Goal: Task Accomplishment & Management: Manage account settings

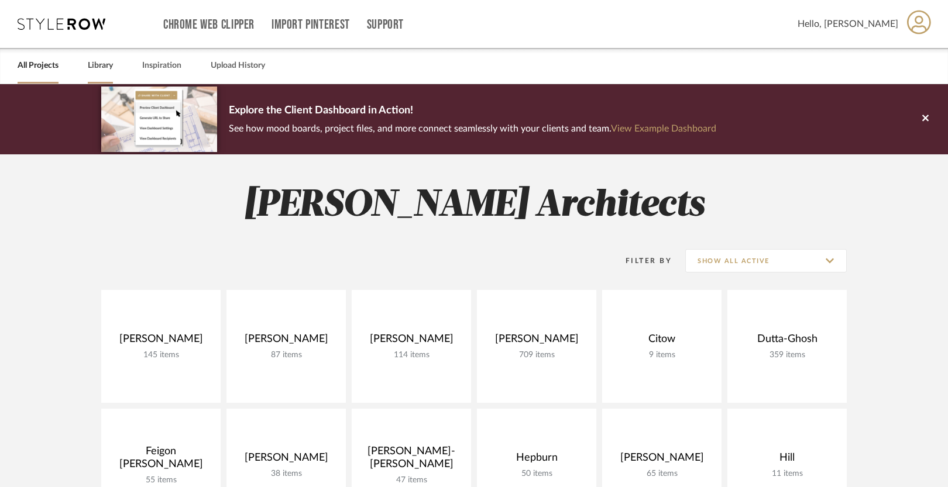
click at [102, 69] on link "Library" at bounding box center [100, 66] width 25 height 16
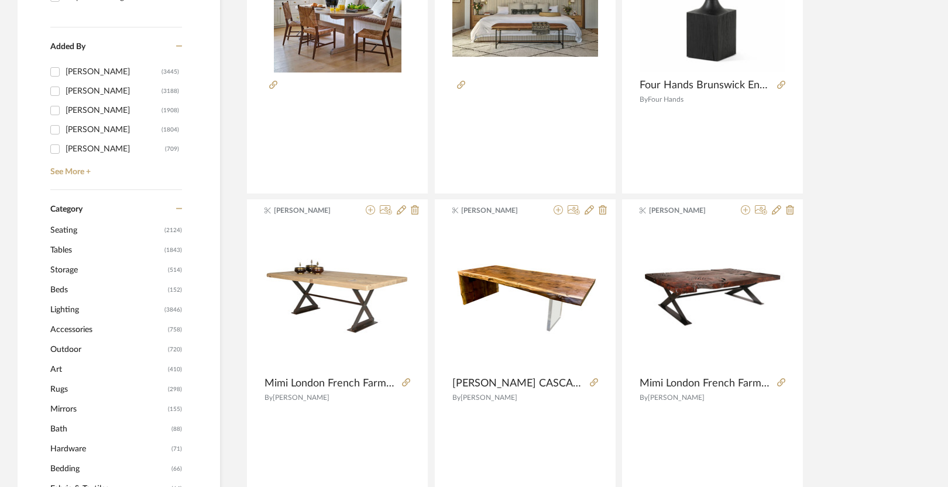
scroll to position [335, 0]
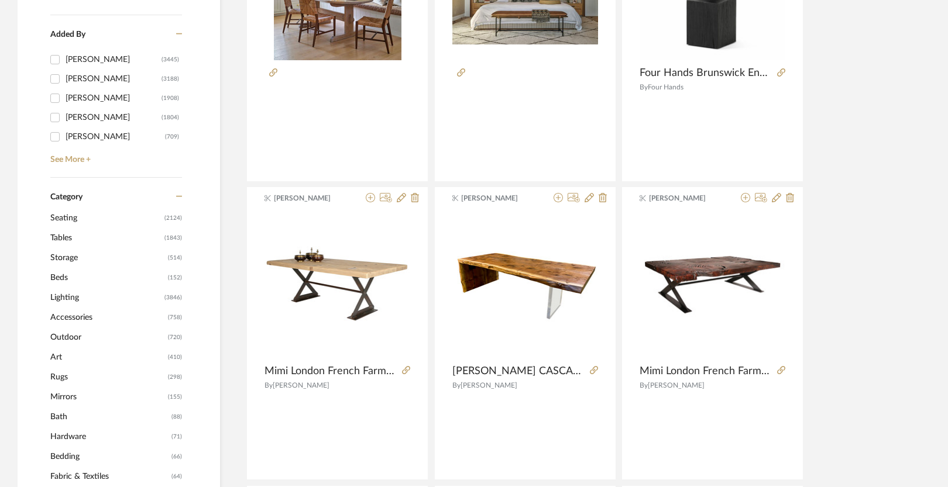
click at [72, 236] on span "Tables" at bounding box center [105, 238] width 111 height 20
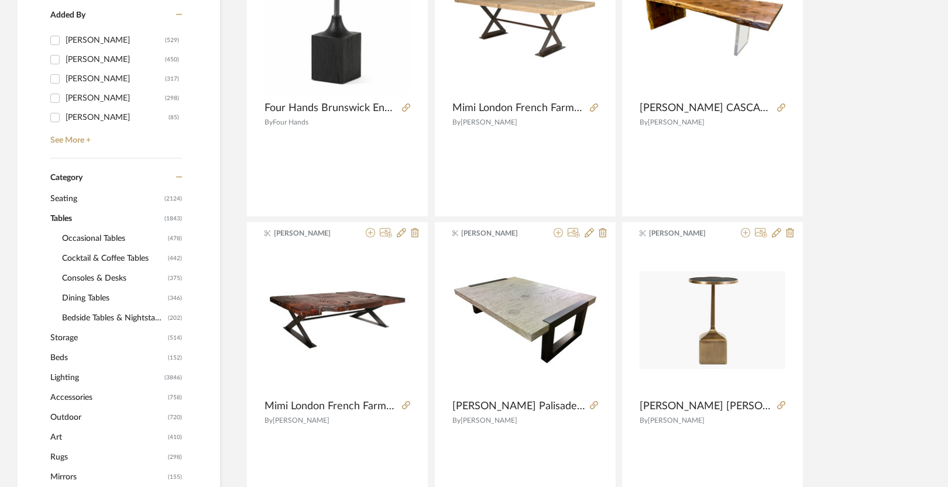
click at [121, 319] on span "Bedside Tables & Nightstands" at bounding box center [113, 318] width 103 height 20
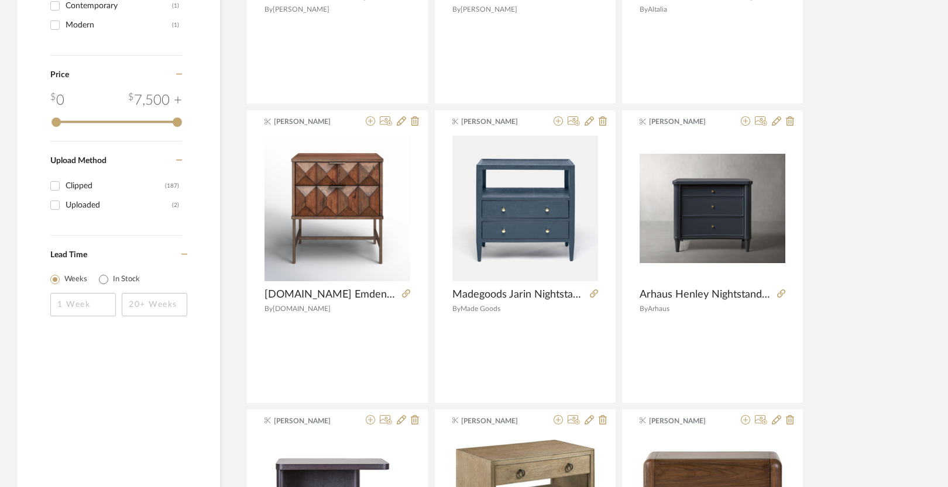
scroll to position [1664, 0]
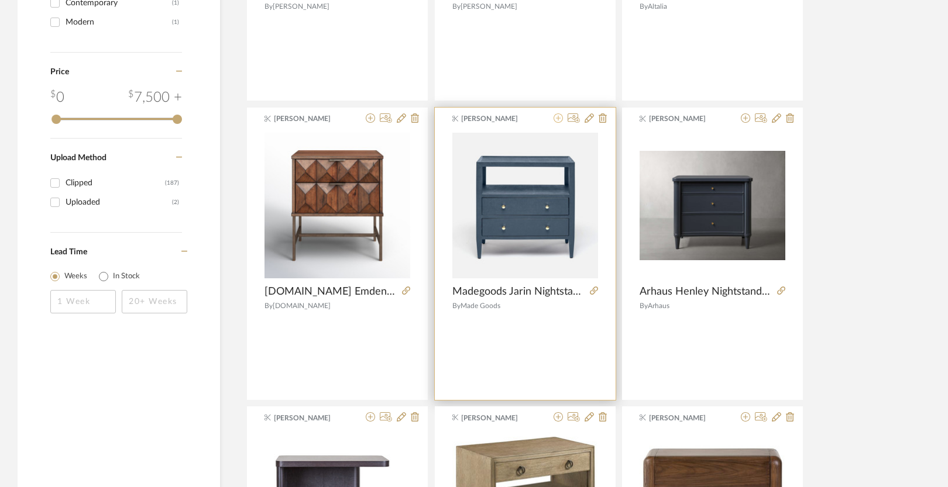
click at [556, 121] on icon at bounding box center [557, 117] width 9 height 9
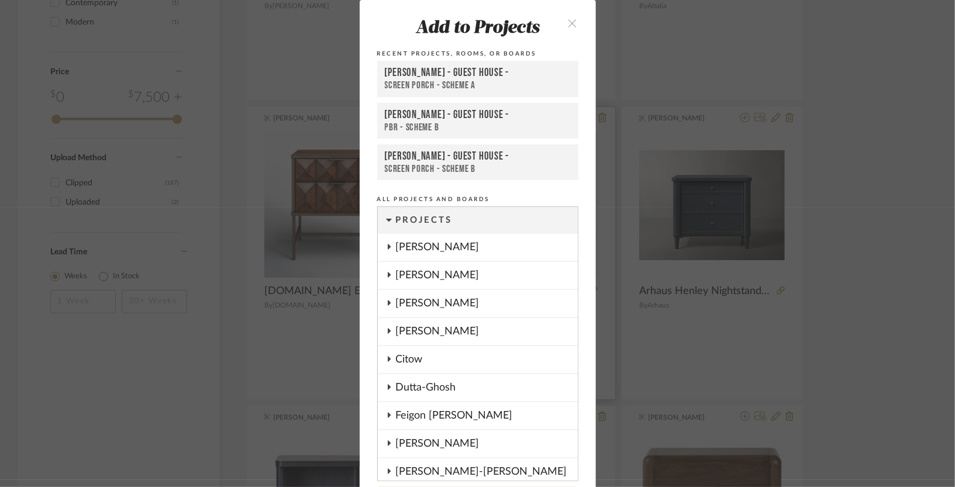
scroll to position [42, 0]
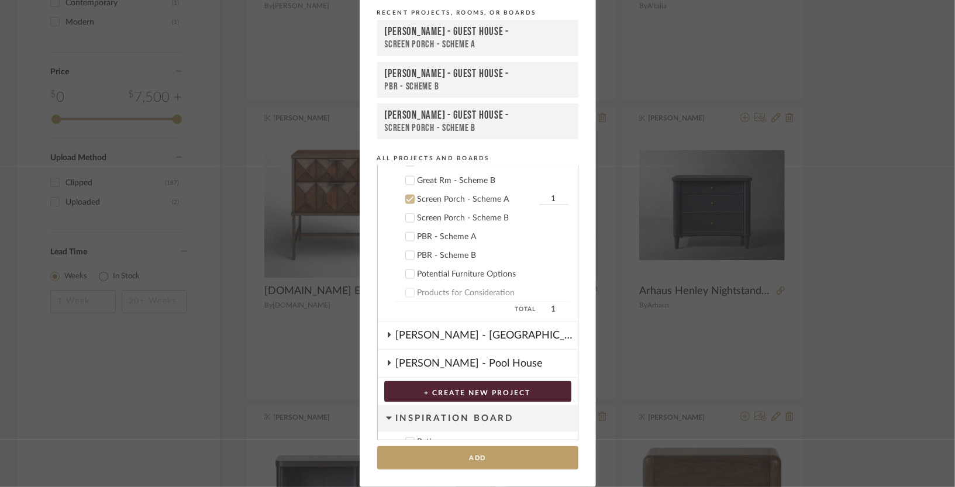
click at [427, 270] on div "Potential Furniture Options" at bounding box center [493, 275] width 151 height 10
click at [433, 195] on div "Screen Porch - Scheme A" at bounding box center [477, 200] width 119 height 10
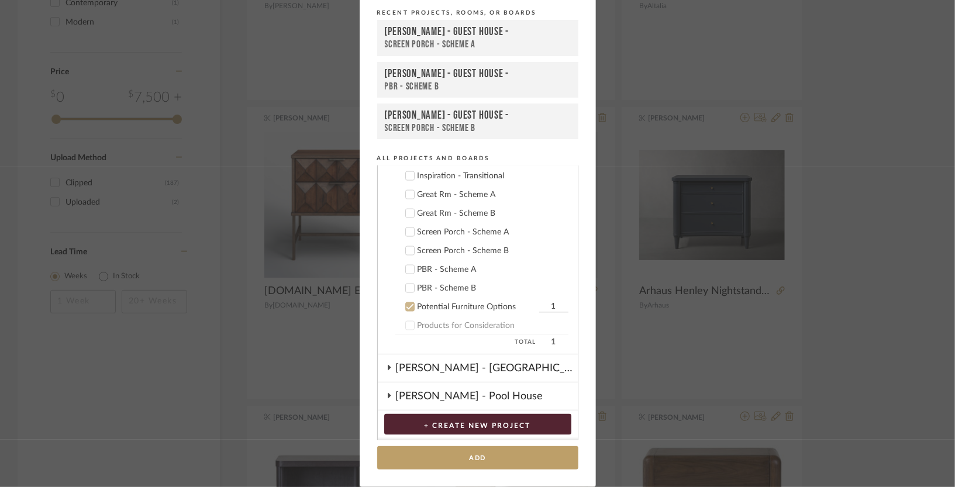
scroll to position [1100, 0]
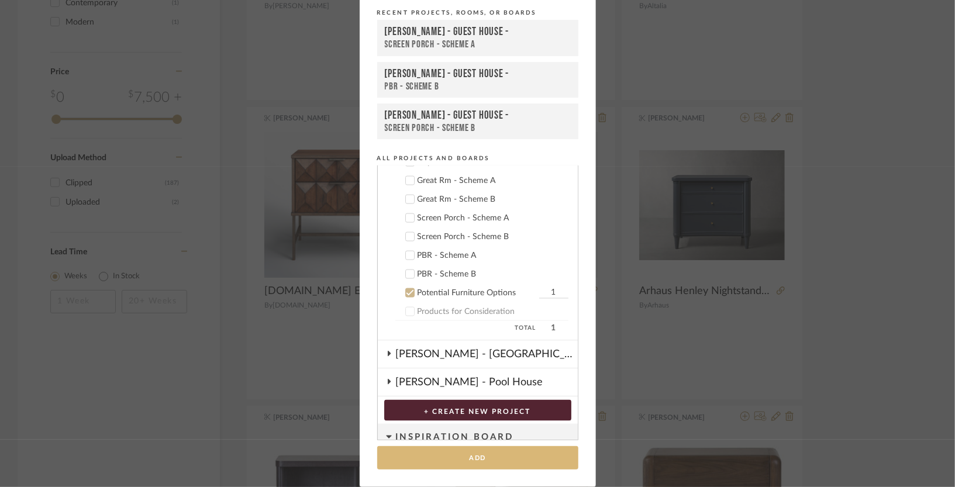
click at [469, 459] on button "Add" at bounding box center [477, 458] width 201 height 24
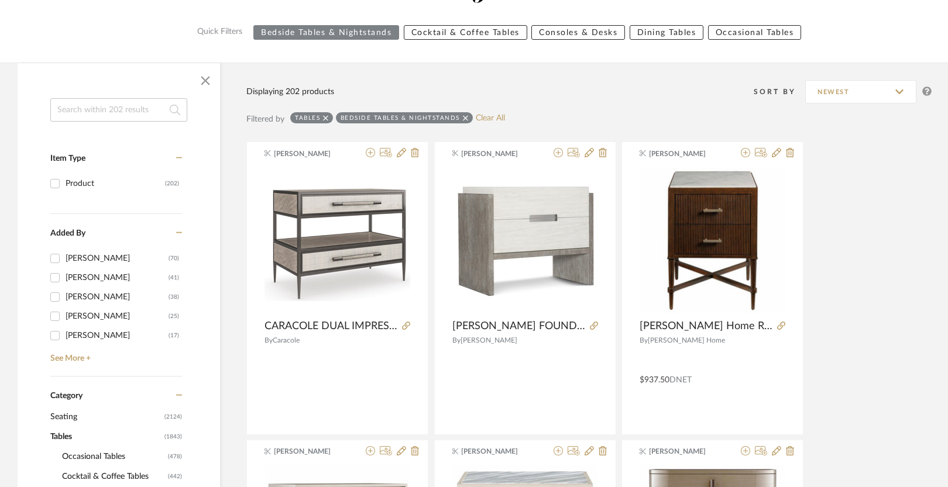
scroll to position [0, 0]
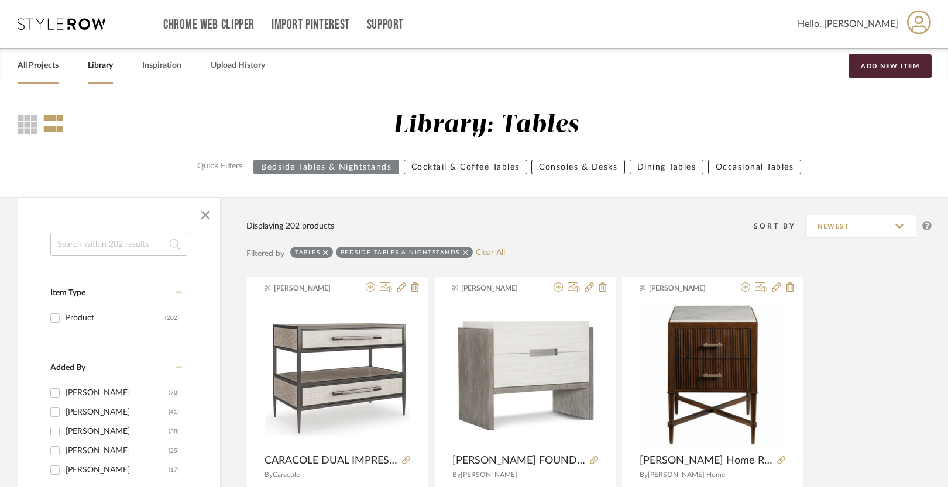
click at [45, 67] on link "All Projects" at bounding box center [38, 66] width 41 height 16
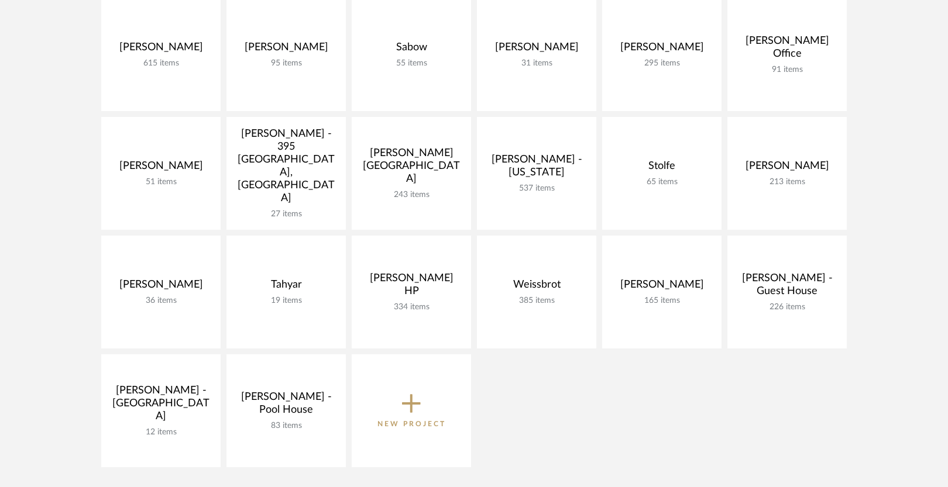
scroll to position [651, 0]
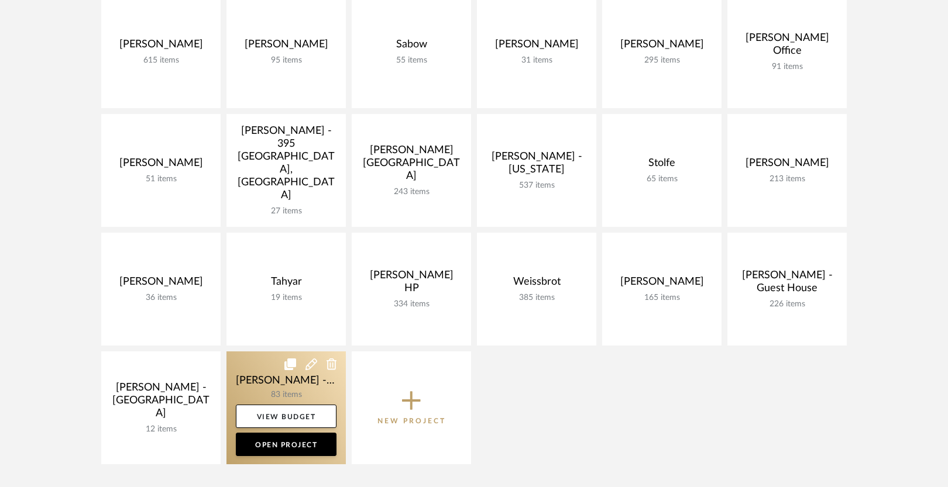
click at [261, 375] on link at bounding box center [285, 408] width 119 height 113
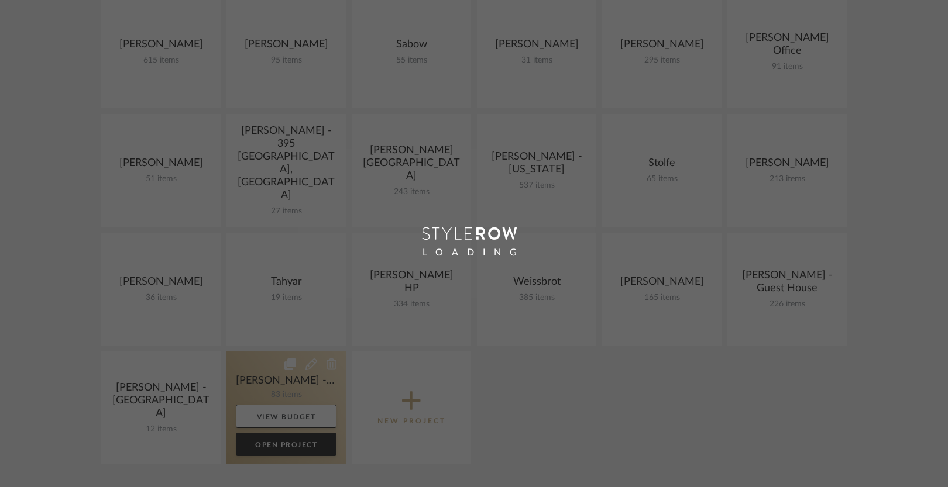
click at [261, 375] on div "LOADING" at bounding box center [474, 243] width 948 height 487
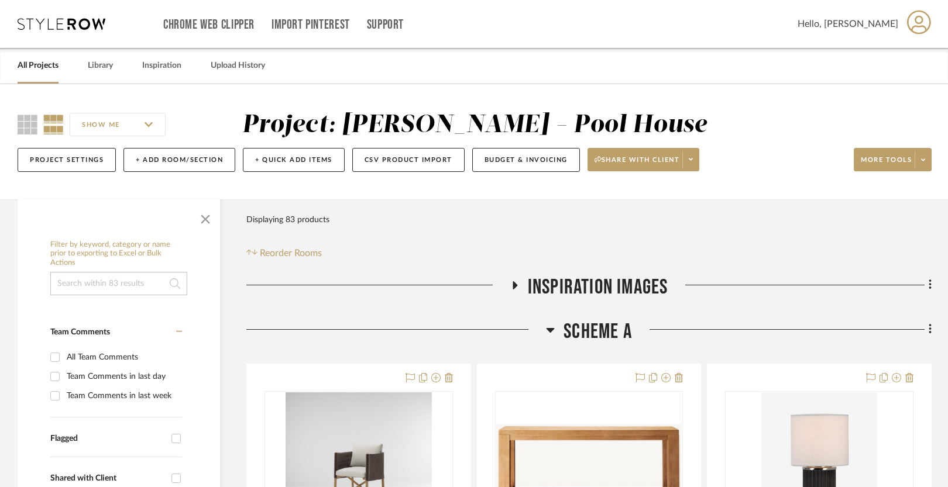
scroll to position [651, 0]
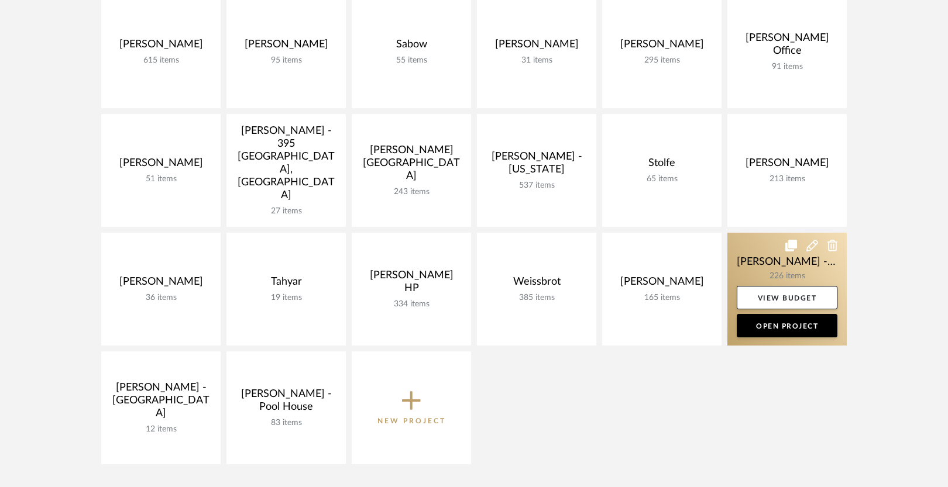
click at [755, 259] on link at bounding box center [786, 289] width 119 height 113
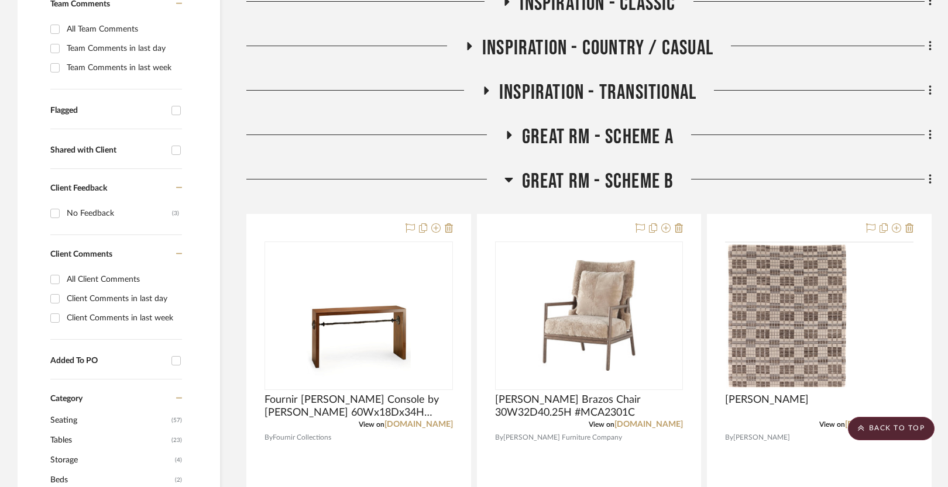
scroll to position [332, 0]
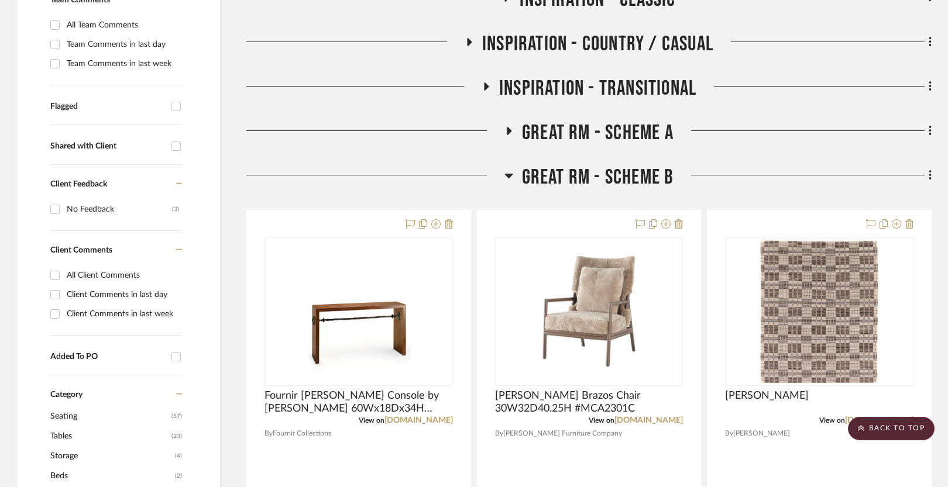
click at [612, 170] on span "Great Rm - Scheme B" at bounding box center [598, 177] width 152 height 25
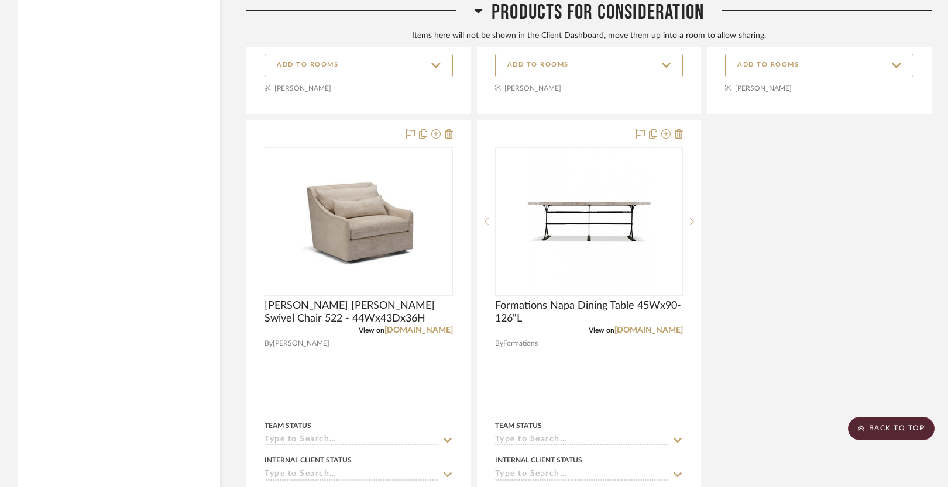
scroll to position [4324, 0]
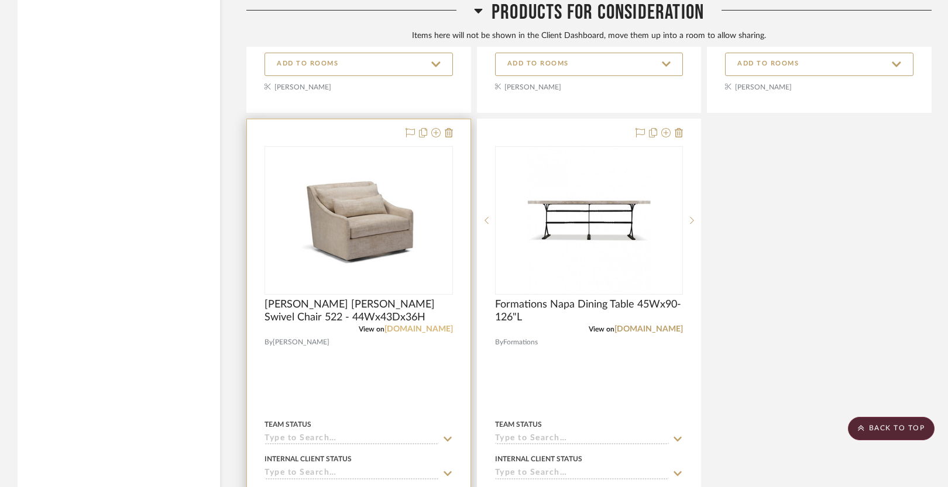
click at [418, 326] on link "[DOMAIN_NAME]" at bounding box center [418, 329] width 68 height 8
